Goal: Information Seeking & Learning: Learn about a topic

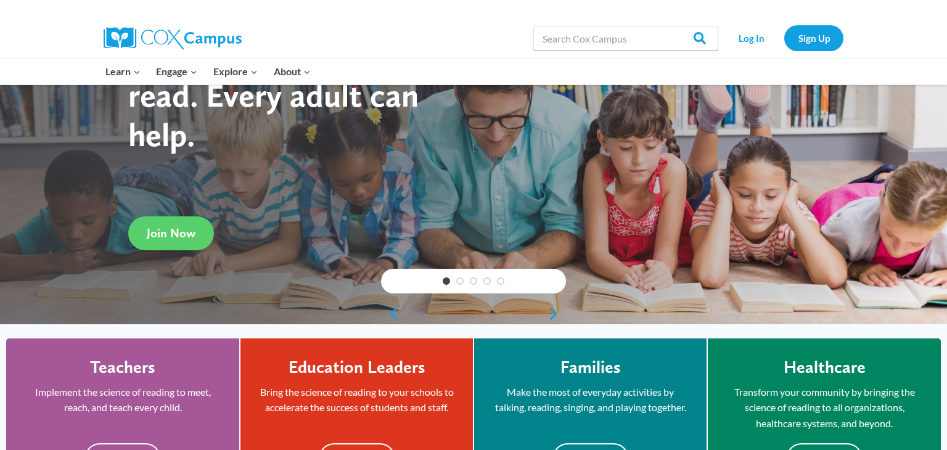
scroll to position [103, 0]
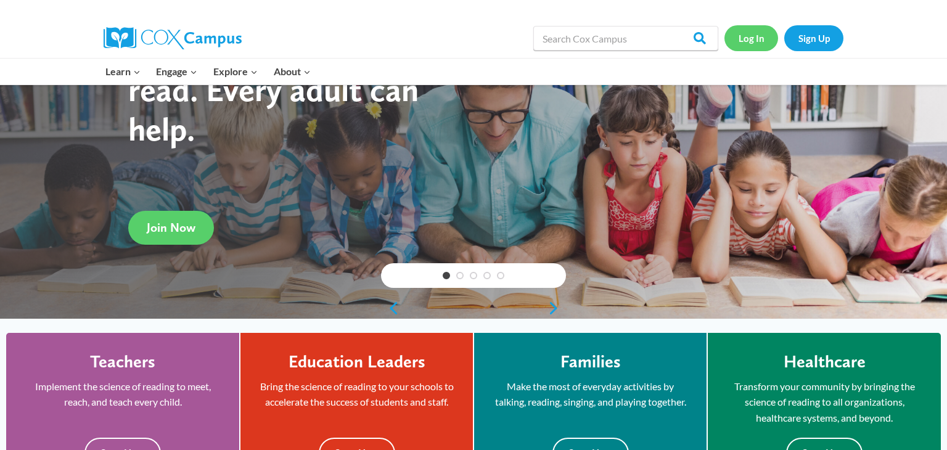
click at [751, 39] on link "Log In" at bounding box center [751, 37] width 54 height 25
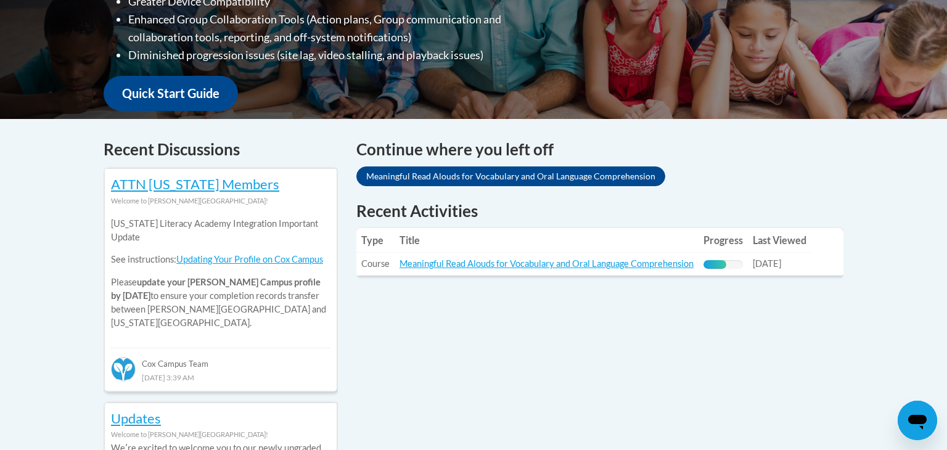
scroll to position [409, 0]
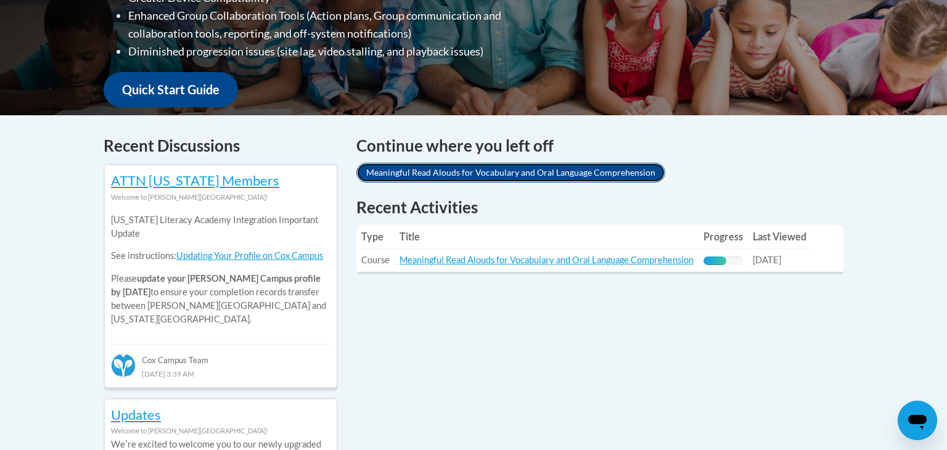
click at [515, 176] on link "Meaningful Read Alouds for Vocabulary and Oral Language Comprehension" at bounding box center [510, 173] width 309 height 20
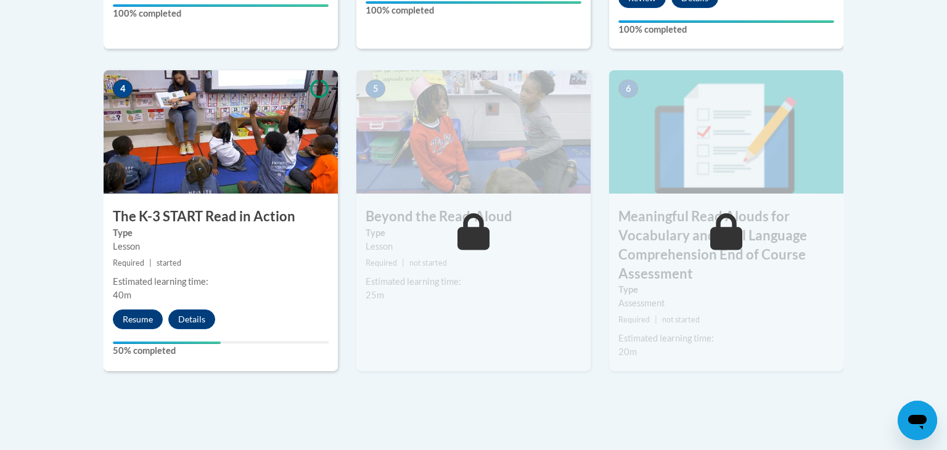
scroll to position [715, 0]
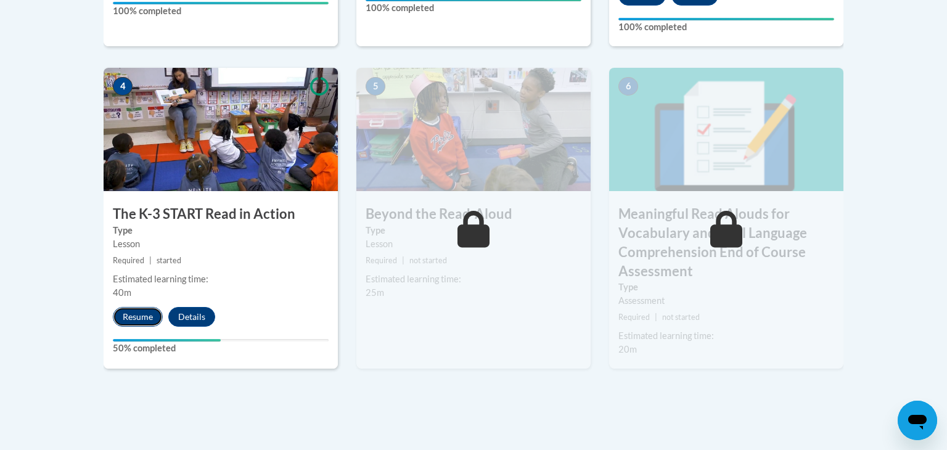
click at [147, 316] on button "Resume" at bounding box center [138, 317] width 50 height 20
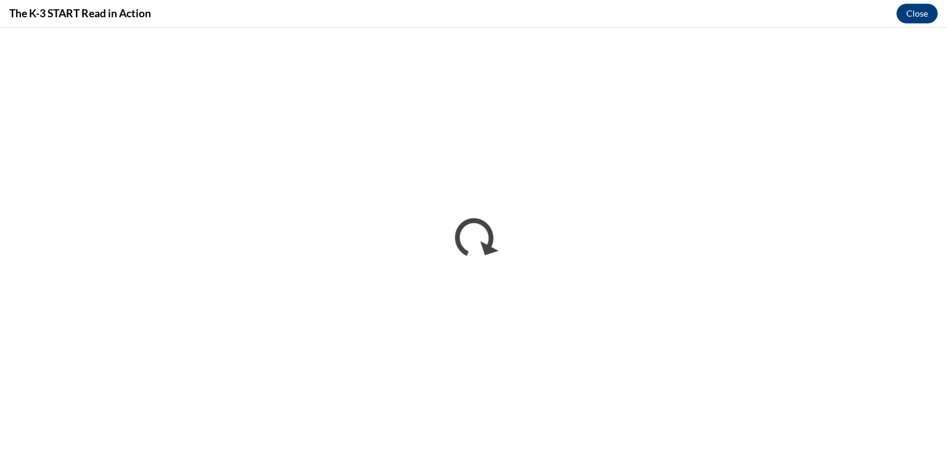
scroll to position [0, 0]
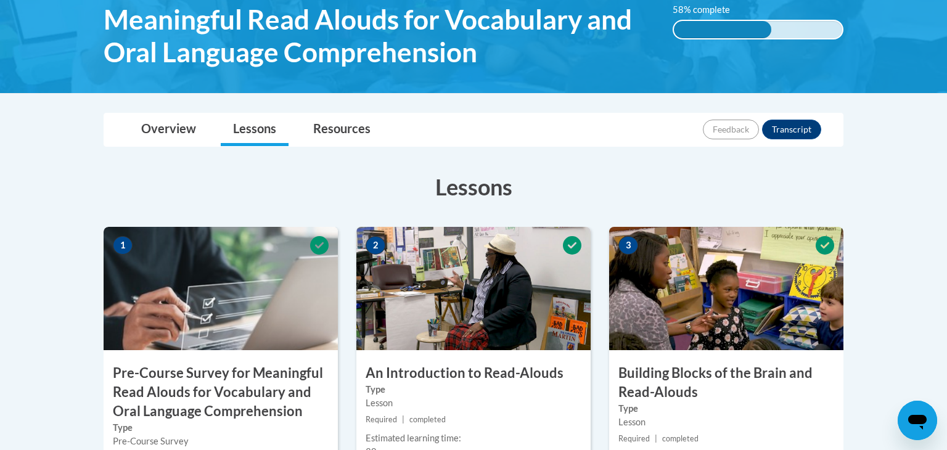
scroll to position [214, 0]
